Goal: Task Accomplishment & Management: Manage account settings

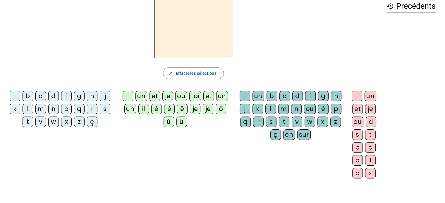
scroll to position [31, 0]
click at [49, 171] on div "b c d f g h j k l m n p q r s t v w x z ç un et je ou toi et un un il é ê ë je …" at bounding box center [193, 135] width 377 height 95
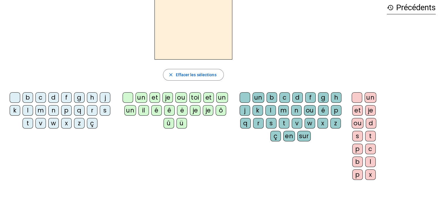
click at [70, 99] on div "f" at bounding box center [66, 97] width 11 height 11
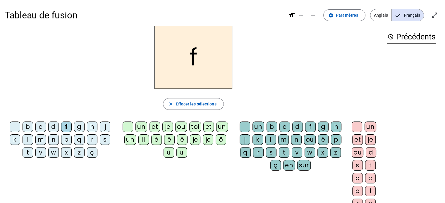
scroll to position [0, 0]
click at [179, 128] on font "ou" at bounding box center [181, 127] width 8 height 8
click at [180, 128] on font "ou" at bounding box center [181, 127] width 8 height 8
click at [202, 172] on div "b c d f g h j k l m n p q r s t v w x z ç un et je ou toi et un un il é ê ë je …" at bounding box center [193, 166] width 377 height 95
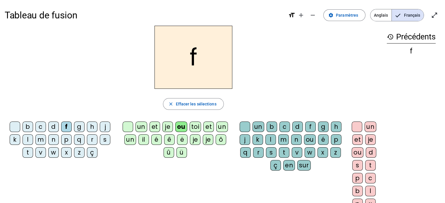
click at [91, 126] on font "h" at bounding box center [92, 127] width 4 height 8
click at [389, 37] on mat-icon "history" at bounding box center [390, 36] width 7 height 7
click at [398, 37] on font "Précédents" at bounding box center [415, 36] width 39 height 9
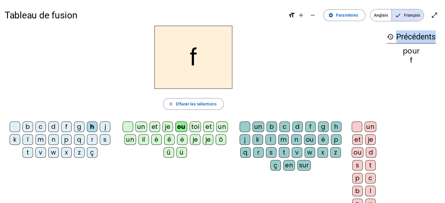
click at [398, 37] on font "Précédents" at bounding box center [415, 36] width 39 height 9
click at [190, 105] on font "Effacer les sélections" at bounding box center [195, 104] width 41 height 5
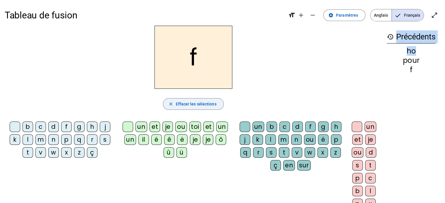
click at [195, 104] on font "Effacer les sélections" at bounding box center [195, 104] width 41 height 5
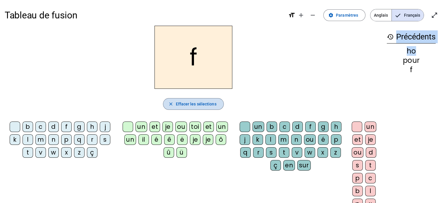
click at [195, 104] on font "Effacer les sélections" at bounding box center [195, 104] width 41 height 5
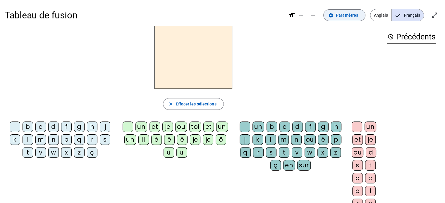
click at [344, 16] on font "Paramètres" at bounding box center [347, 15] width 22 height 5
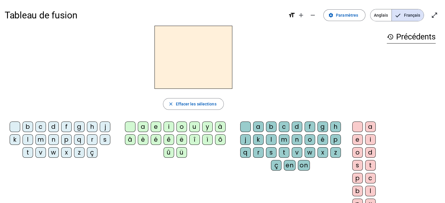
click at [52, 127] on div "d" at bounding box center [53, 127] width 11 height 11
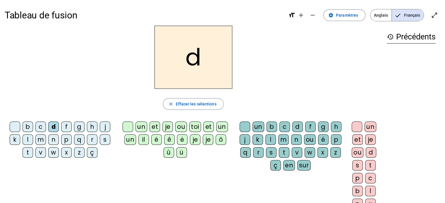
click at [156, 138] on font "é" at bounding box center [156, 139] width 4 height 8
click at [204, 59] on h2 "d" at bounding box center [193, 57] width 78 height 63
click at [341, 16] on font "Paramètres" at bounding box center [347, 15] width 22 height 5
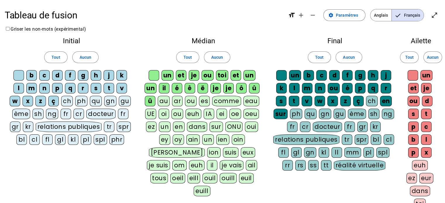
click at [62, 74] on div "d" at bounding box center [57, 75] width 11 height 11
click at [58, 56] on font "Tout" at bounding box center [55, 57] width 8 height 5
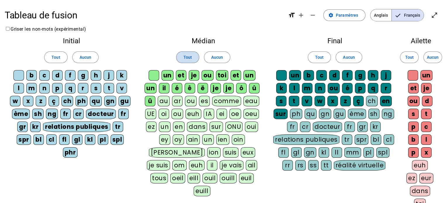
click at [189, 58] on font "Tout" at bounding box center [187, 57] width 8 height 5
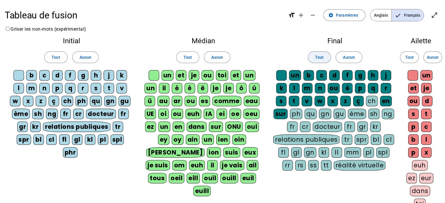
click at [315, 57] on font "Tout" at bounding box center [319, 57] width 8 height 5
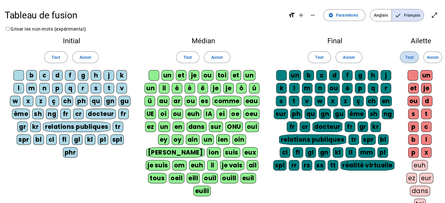
click at [407, 58] on font "Tout" at bounding box center [409, 57] width 8 height 5
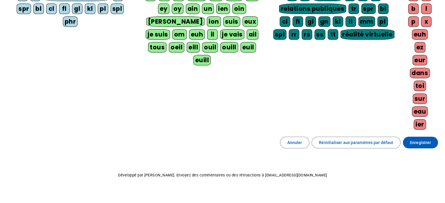
scroll to position [132, 0]
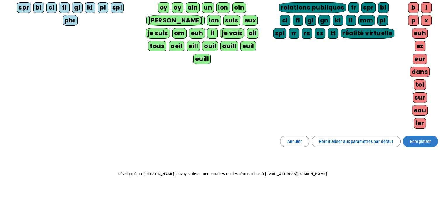
click at [422, 139] on font "Enregistrer" at bounding box center [420, 141] width 21 height 5
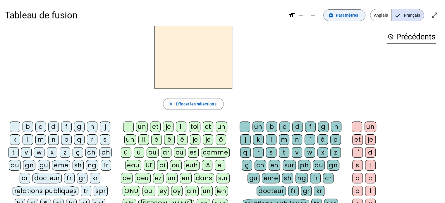
click at [352, 16] on font "Paramètres" at bounding box center [347, 15] width 22 height 5
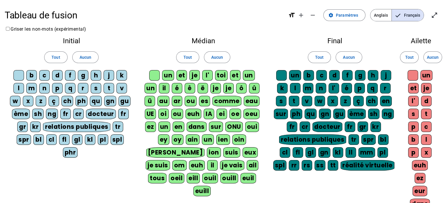
click at [96, 77] on font "h" at bounding box center [96, 75] width 4 height 8
click at [175, 87] on font "é" at bounding box center [177, 88] width 4 height 8
click at [307, 88] on font "m" at bounding box center [308, 88] width 7 height 8
click at [413, 115] on font "s" at bounding box center [414, 114] width 4 height 8
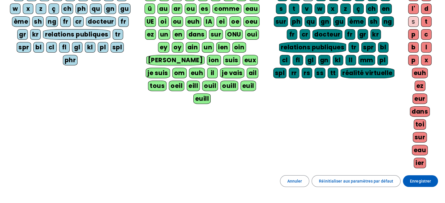
scroll to position [93, 0]
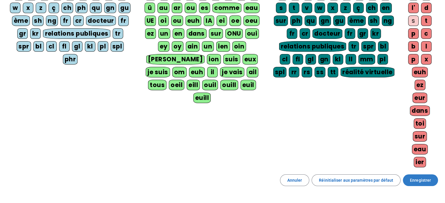
click at [420, 179] on font "Enregistrer" at bounding box center [420, 180] width 21 height 5
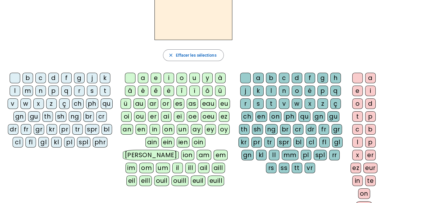
scroll to position [49, 0]
click at [79, 91] on div "r" at bounding box center [79, 90] width 11 height 11
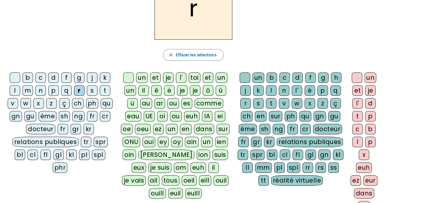
click at [143, 92] on font "il" at bounding box center [143, 90] width 3 height 8
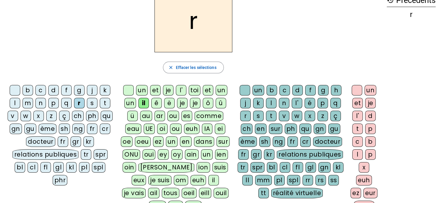
scroll to position [0, 0]
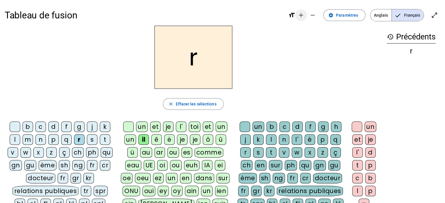
click at [300, 15] on mat-icon "add" at bounding box center [300, 15] width 7 height 7
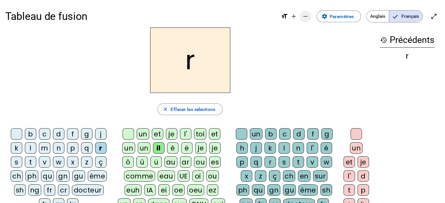
click at [304, 18] on mat-icon "remove" at bounding box center [305, 16] width 7 height 7
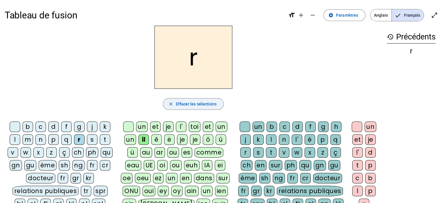
click at [181, 105] on font "Effacer les sélections" at bounding box center [195, 104] width 41 height 5
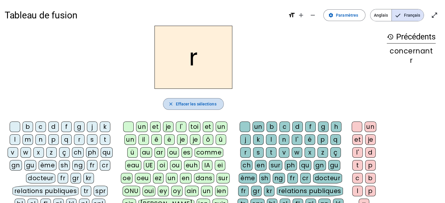
click at [181, 105] on font "Effacer les sélections" at bounding box center [195, 104] width 41 height 5
click at [390, 35] on mat-icon "history" at bounding box center [390, 36] width 7 height 7
click at [433, 17] on mat-icon "open_in_full" at bounding box center [434, 15] width 7 height 7
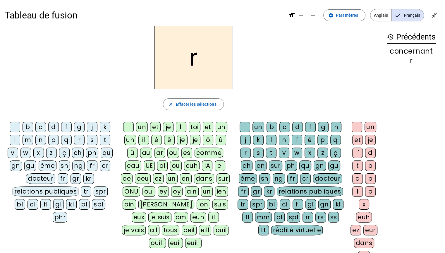
click at [392, 40] on mat-icon "history" at bounding box center [390, 36] width 7 height 7
click at [434, 14] on mat-icon "close_fullscreen" at bounding box center [434, 15] width 7 height 7
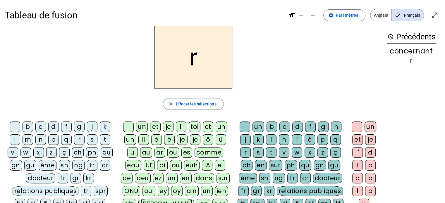
click at [303, 67] on div "r" at bounding box center [193, 57] width 377 height 63
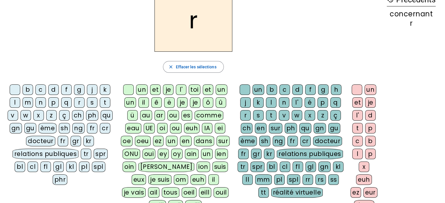
scroll to position [41, 0]
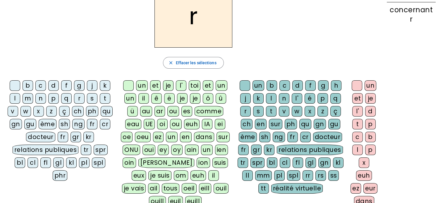
click at [115, 49] on div "r close Effacer les sélections b c d f g j k l m n p q r s t v w x z ç ch ph qu…" at bounding box center [193, 123] width 377 height 278
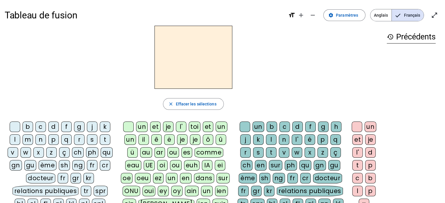
click at [408, 36] on font "Précédents" at bounding box center [415, 36] width 39 height 9
click at [435, 16] on mat-icon "open_in_full" at bounding box center [434, 15] width 7 height 7
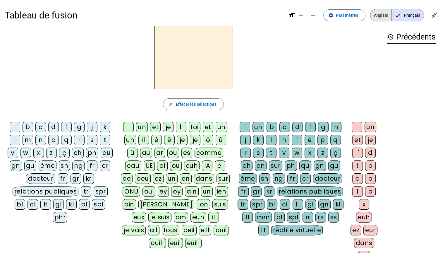
click at [384, 16] on font "Anglais" at bounding box center [381, 15] width 14 height 5
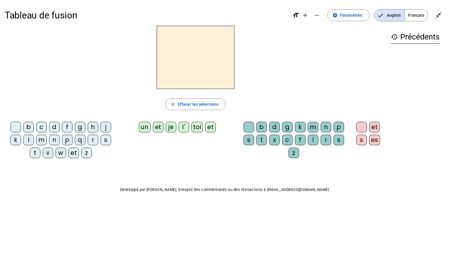
click at [415, 18] on span "Français" at bounding box center [416, 15] width 23 height 12
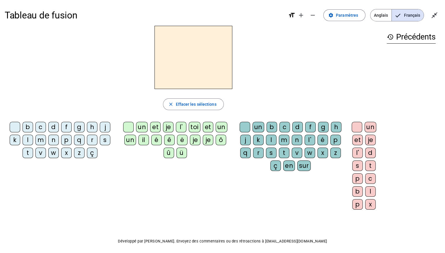
click at [381, 15] on font "Anglais" at bounding box center [381, 15] width 14 height 5
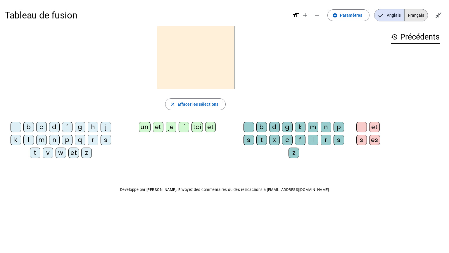
click at [416, 14] on font "Français" at bounding box center [416, 15] width 16 height 5
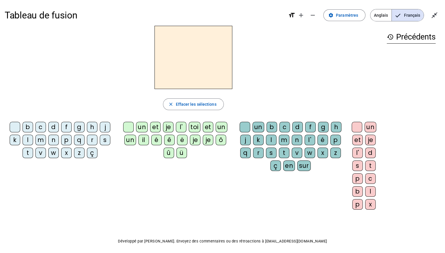
click at [67, 126] on font "f" at bounding box center [66, 127] width 3 height 8
click at [141, 129] on font "un" at bounding box center [142, 127] width 8 height 8
click at [362, 14] on span at bounding box center [344, 15] width 42 height 14
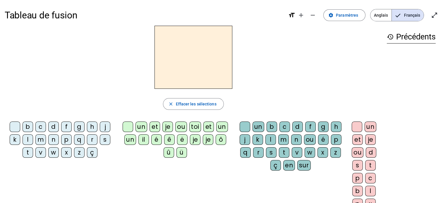
click at [54, 130] on font "d" at bounding box center [53, 127] width 5 height 8
click at [198, 55] on font "d" at bounding box center [193, 57] width 16 height 33
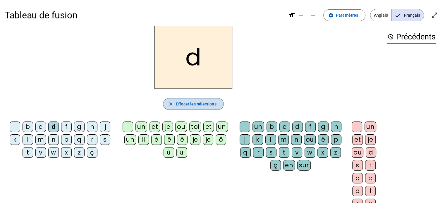
click at [202, 104] on font "Effacer les sélections" at bounding box center [195, 104] width 41 height 5
click at [433, 15] on mat-icon "open_in_full" at bounding box center [434, 15] width 7 height 7
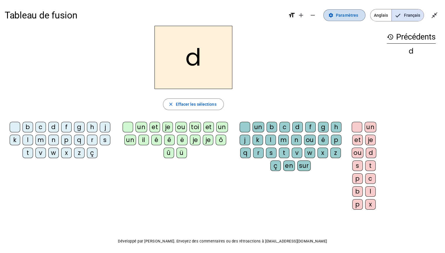
click at [351, 17] on font "Paramètres" at bounding box center [347, 15] width 22 height 5
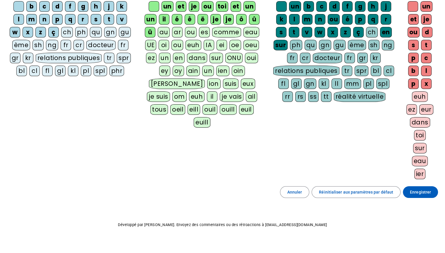
scroll to position [74, 0]
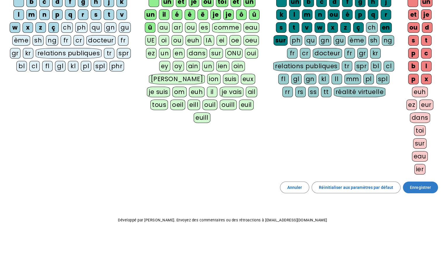
click at [420, 186] on font "Enregistrer" at bounding box center [420, 187] width 21 height 5
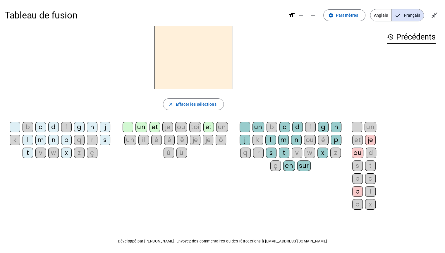
click at [42, 127] on font "c" at bounding box center [41, 127] width 4 height 8
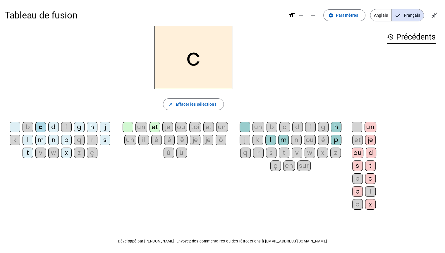
click at [177, 127] on font "ou" at bounding box center [181, 127] width 8 height 8
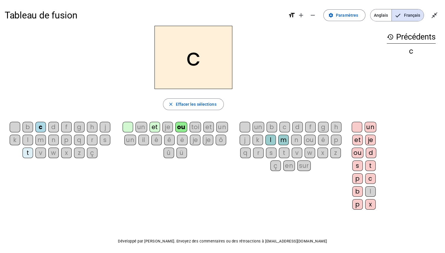
click at [273, 140] on div "l" at bounding box center [270, 140] width 11 height 11
click at [39, 154] on font "v" at bounding box center [41, 152] width 4 height 8
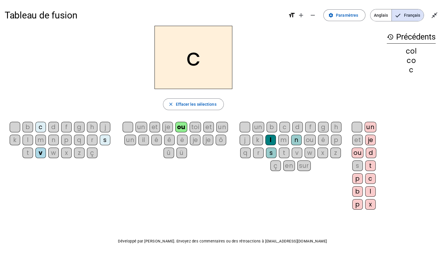
click at [155, 140] on font "é" at bounding box center [156, 139] width 4 height 8
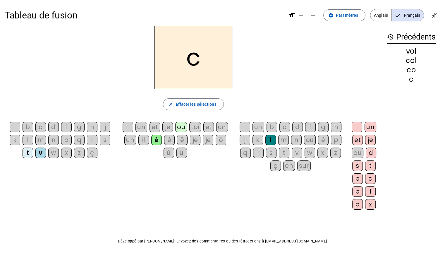
click at [270, 153] on font "s" at bounding box center [271, 152] width 4 height 8
click at [92, 139] on font "r" at bounding box center [92, 139] width 3 height 8
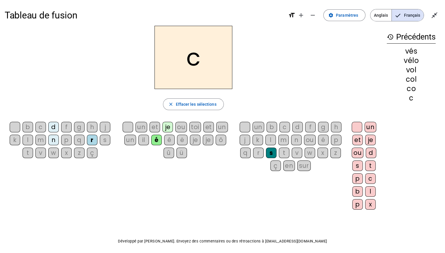
click at [92, 139] on font "r" at bounding box center [92, 139] width 3 height 8
click at [105, 139] on font "s" at bounding box center [105, 139] width 4 height 8
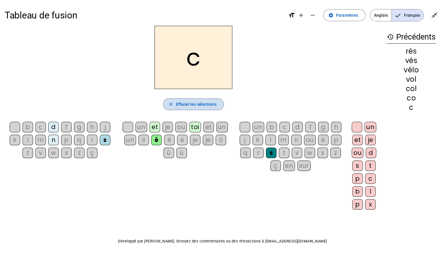
click at [186, 107] on span "Effacer les sélections" at bounding box center [195, 104] width 41 height 7
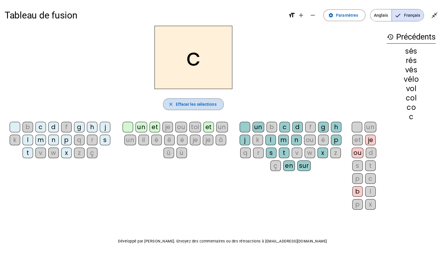
click at [186, 107] on span "Effacer les sélections" at bounding box center [195, 104] width 41 height 7
click at [345, 17] on font "Paramètres" at bounding box center [347, 15] width 22 height 5
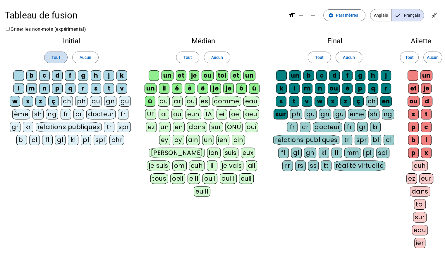
click at [61, 56] on span at bounding box center [55, 57] width 23 height 14
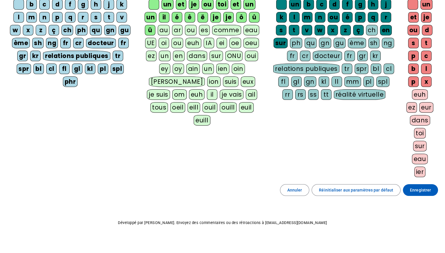
scroll to position [74, 0]
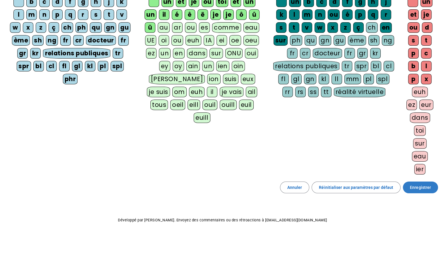
click at [421, 186] on font "Enregistrer" at bounding box center [420, 187] width 21 height 5
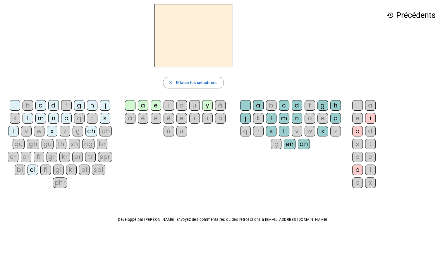
click at [80, 106] on div "g" at bounding box center [79, 105] width 11 height 11
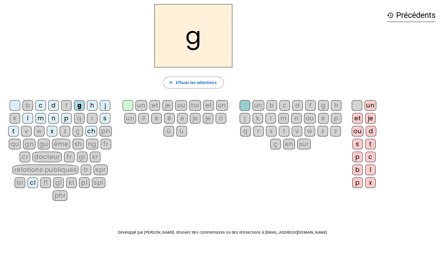
click at [155, 119] on font "é" at bounding box center [156, 118] width 4 height 8
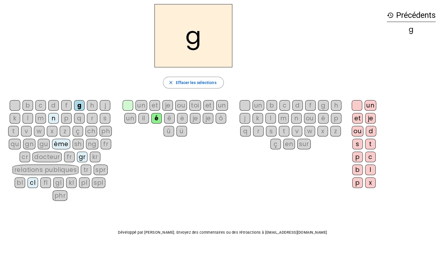
click at [270, 118] on font "l" at bounding box center [271, 118] width 2 height 8
click at [90, 119] on div "r" at bounding box center [92, 118] width 11 height 11
click at [180, 105] on font "ou" at bounding box center [181, 105] width 8 height 8
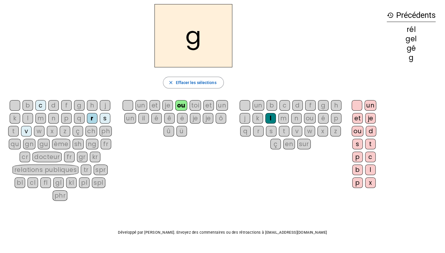
click at [269, 104] on font "b" at bounding box center [271, 105] width 5 height 8
click at [196, 117] on font "je" at bounding box center [195, 118] width 6 height 8
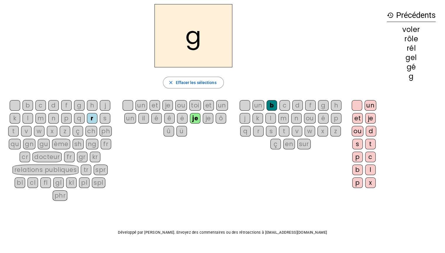
click at [258, 130] on font "r" at bounding box center [258, 131] width 3 height 8
click at [355, 130] on font "ou" at bounding box center [357, 131] width 8 height 8
click at [47, 157] on font "docteur" at bounding box center [46, 156] width 25 height 8
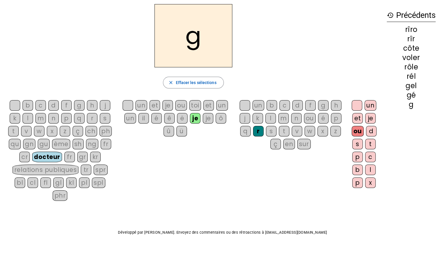
drag, startPoint x: 49, startPoint y: 171, endPoint x: 33, endPoint y: 167, distance: 16.6
click at [33, 167] on font "relations publiques" at bounding box center [45, 169] width 62 height 8
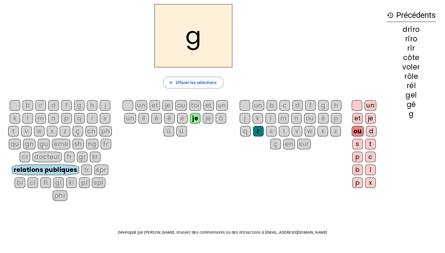
click at [66, 191] on font "phr" at bounding box center [59, 195] width 11 height 8
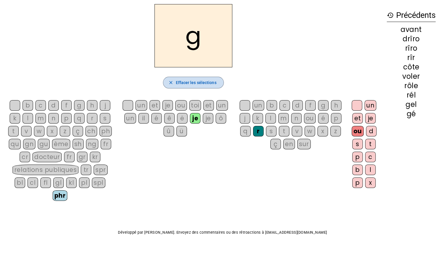
click at [196, 83] on font "Effacer les sélections" at bounding box center [195, 82] width 41 height 5
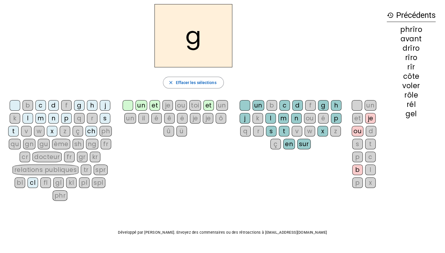
drag, startPoint x: 196, startPoint y: 83, endPoint x: 319, endPoint y: 178, distance: 155.2
click at [319, 178] on div "b c d f g h j k l m n p q r s t v w x z ç ch ph qu gn gu ème sh ng fr cr docteu…" at bounding box center [193, 152] width 377 height 108
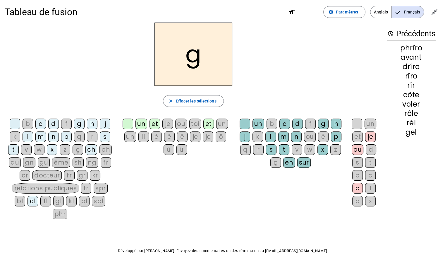
scroll to position [0, 0]
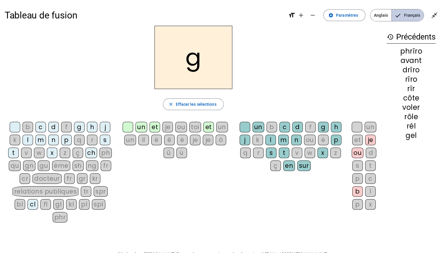
click at [401, 15] on span "Français" at bounding box center [408, 15] width 32 height 12
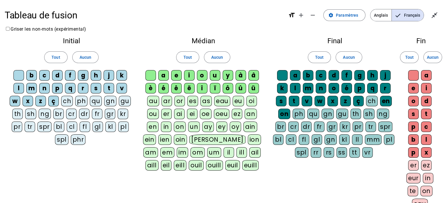
scroll to position [123, 0]
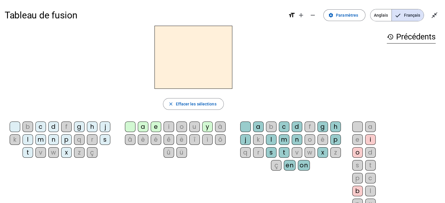
scroll to position [123, 0]
click at [105, 140] on font "s" at bounding box center [105, 139] width 4 height 8
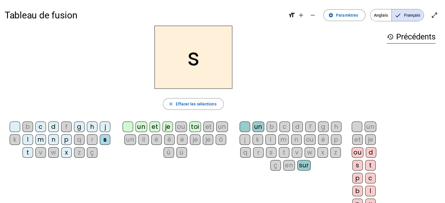
drag, startPoint x: 180, startPoint y: 128, endPoint x: 164, endPoint y: 114, distance: 21.2
click at [164, 114] on div "s close Effacer les sélections b c d f g h j k l m n p q r s t v w x z ç un et …" at bounding box center [193, 120] width 377 height 188
click at [178, 125] on font "ou" at bounding box center [181, 127] width 8 height 8
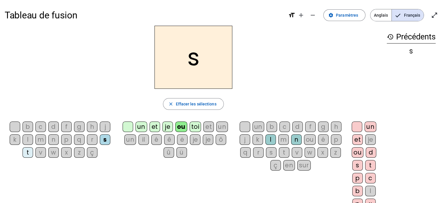
click at [257, 154] on font "r" at bounding box center [258, 152] width 3 height 8
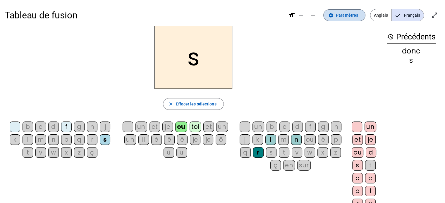
click at [344, 14] on font "Paramètres" at bounding box center [347, 15] width 22 height 5
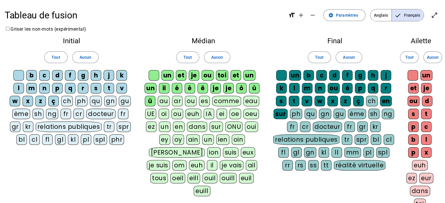
click at [56, 75] on font "d" at bounding box center [57, 75] width 4 height 8
click at [191, 102] on font "ou" at bounding box center [191, 101] width 8 height 8
click at [386, 88] on font "r" at bounding box center [386, 88] width 3 height 8
click at [432, 57] on font "Aucun" at bounding box center [433, 57] width 12 height 5
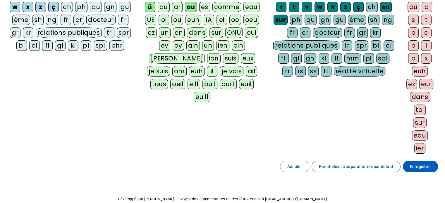
scroll to position [94, 0]
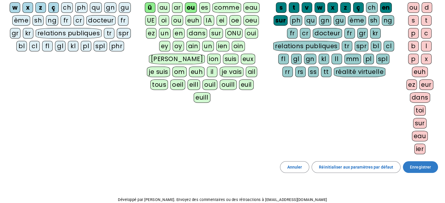
click at [419, 165] on font "Enregistrer" at bounding box center [420, 167] width 21 height 5
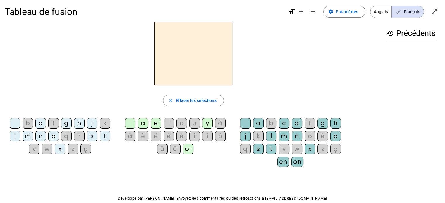
click at [29, 121] on div "b" at bounding box center [28, 123] width 11 height 11
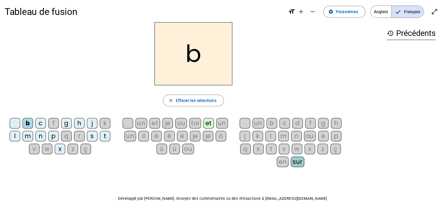
click at [208, 122] on font "et" at bounding box center [208, 123] width 6 height 8
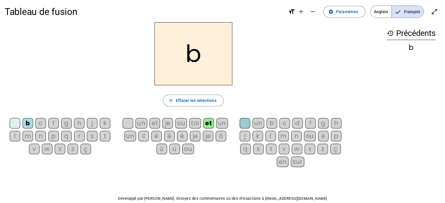
click at [270, 149] on font "t" at bounding box center [271, 149] width 3 height 8
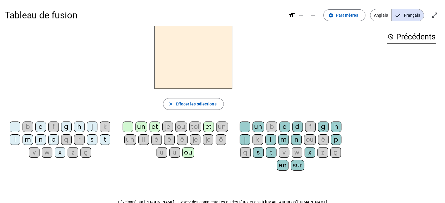
click at [91, 127] on font "j" at bounding box center [92, 127] width 2 height 8
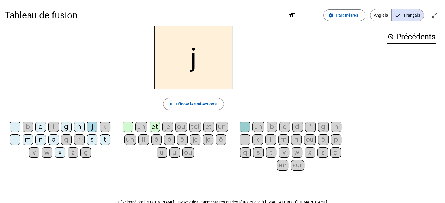
click at [283, 139] on font "m" at bounding box center [283, 139] width 7 height 8
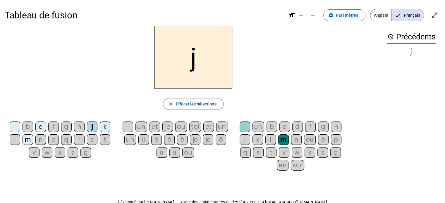
click at [222, 125] on font "un" at bounding box center [222, 127] width 8 height 8
click at [295, 164] on font "sur" at bounding box center [297, 165] width 10 height 8
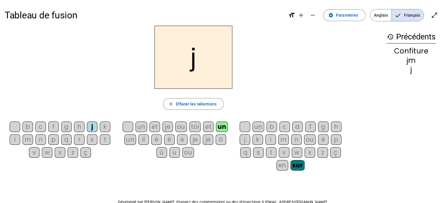
click at [168, 127] on font "je" at bounding box center [168, 127] width 6 height 8
click at [27, 137] on font "m" at bounding box center [28, 139] width 7 height 8
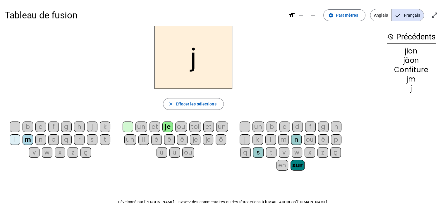
click at [142, 126] on font "un" at bounding box center [141, 127] width 8 height 8
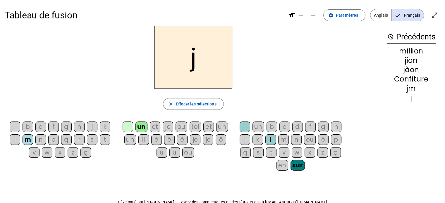
click at [269, 127] on div "b" at bounding box center [271, 127] width 11 height 11
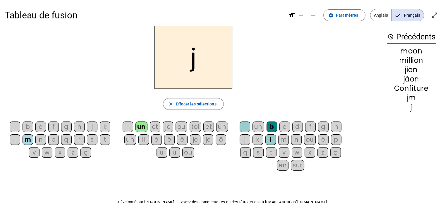
click at [285, 127] on font "c" at bounding box center [285, 127] width 4 height 8
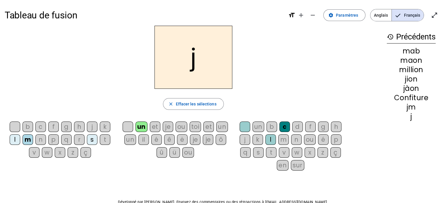
click at [207, 141] on font "je" at bounding box center [208, 139] width 6 height 8
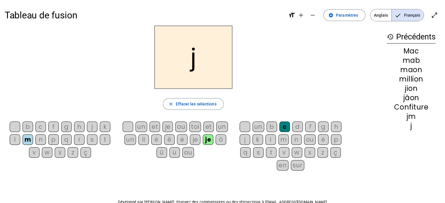
click at [79, 139] on font "r" at bounding box center [79, 139] width 3 height 8
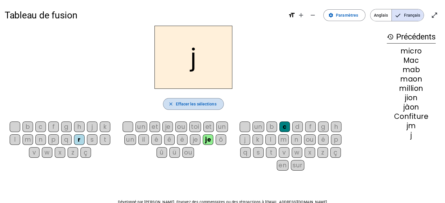
click at [187, 108] on span "button" at bounding box center [193, 104] width 60 height 14
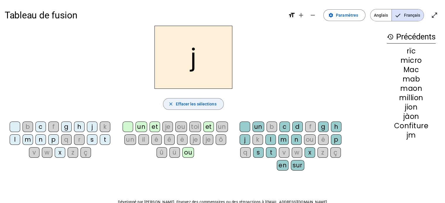
click at [187, 106] on span "Effacer les sélections" at bounding box center [195, 104] width 41 height 7
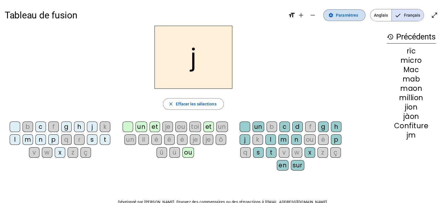
click at [350, 21] on span at bounding box center [344, 15] width 42 height 14
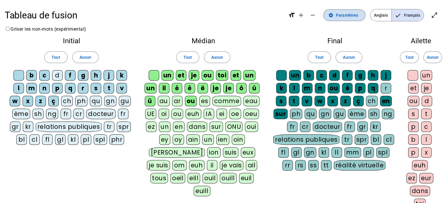
click at [346, 15] on font "Paramètres" at bounding box center [347, 15] width 22 height 5
click at [347, 16] on font "Paramètres" at bounding box center [347, 15] width 22 height 5
click at [348, 14] on font "Paramètres" at bounding box center [347, 15] width 22 height 5
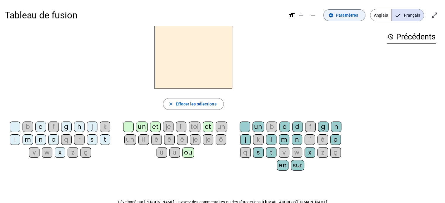
click at [352, 15] on font "Paramètres" at bounding box center [347, 15] width 22 height 5
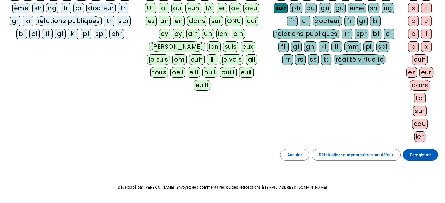
scroll to position [106, 0]
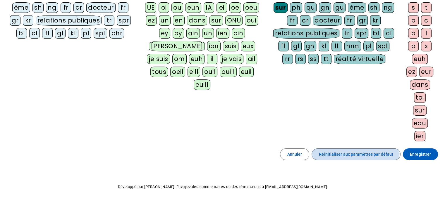
click at [349, 152] on font "Réinitialiser aux paramètres par défaut" at bounding box center [356, 154] width 74 height 5
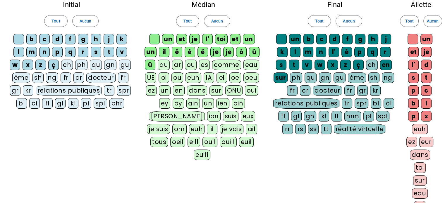
scroll to position [37, 0]
